Goal: Find specific page/section

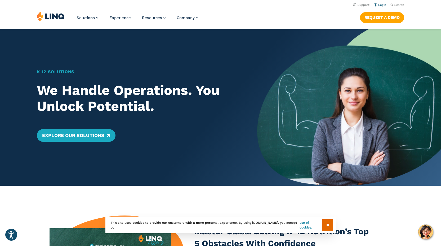
click at [377, 3] on li "Login" at bounding box center [380, 5] width 12 height 6
click at [377, 4] on link "Login" at bounding box center [380, 4] width 12 height 3
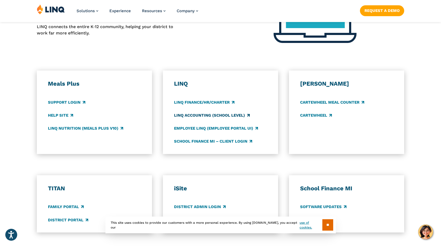
scroll to position [255, 0]
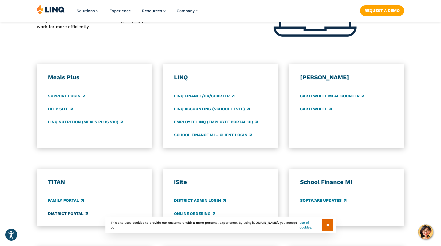
click at [75, 215] on link "District Portal" at bounding box center [68, 214] width 40 height 6
